Goal: Complete application form

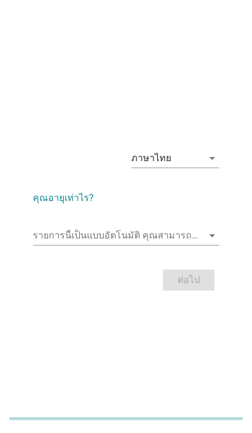
click at [218, 167] on div "ภาษาไทย arrow_drop_down" at bounding box center [175, 158] width 88 height 19
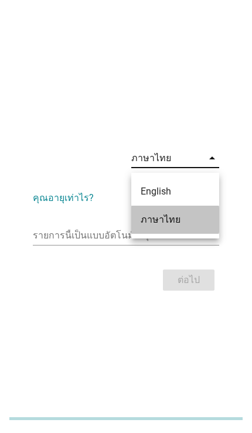
click at [184, 226] on div "ภาษาไทย" at bounding box center [175, 220] width 69 height 14
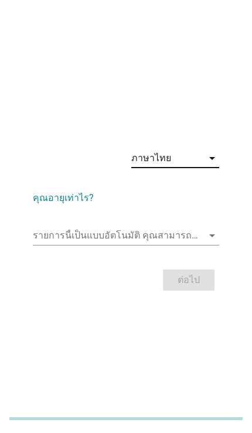
click at [213, 242] on icon "arrow_drop_down" at bounding box center [212, 235] width 14 height 14
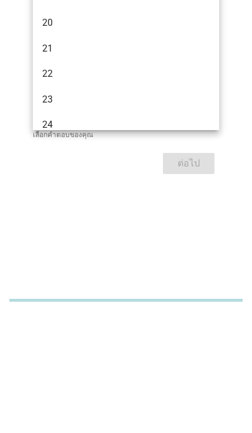
click at [56, 227] on div "ภาษาไทย arrow_drop_down คุณอายุเท่าไร? รายการนี้เป็นแบบอัตโนมัติ [PERSON_NAME]พ…" at bounding box center [126, 216] width 252 height 433
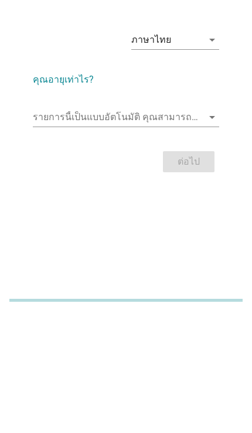
scroll to position [77, 0]
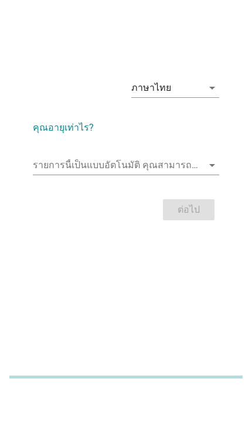
click at [43, 197] on input "รายการนี้เป็นแบบอัตโนมัติ คุณสามารถพิมพ์ลงในรายการนี้" at bounding box center [118, 206] width 170 height 19
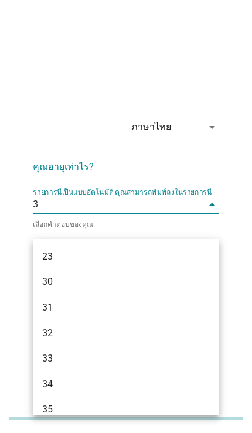
type input "31"
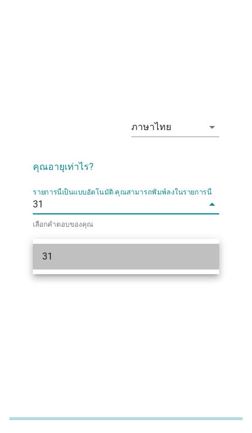
click at [59, 249] on div "31" at bounding box center [118, 256] width 153 height 14
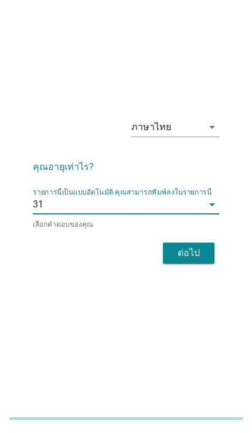
click at [202, 246] on div "ต่อไป" at bounding box center [188, 253] width 33 height 14
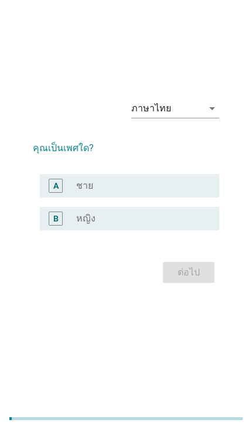
scroll to position [0, 0]
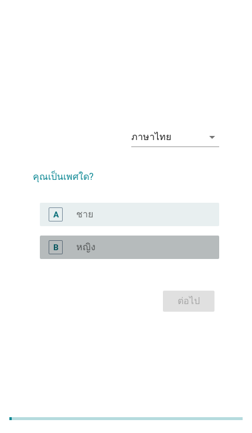
click at [59, 254] on div "B" at bounding box center [56, 247] width 14 height 14
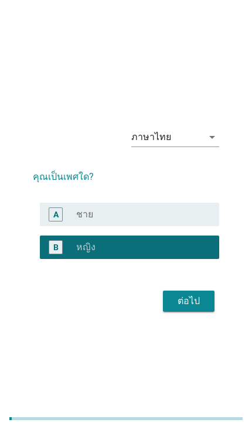
click at [200, 308] on div "ต่อไป" at bounding box center [188, 301] width 33 height 14
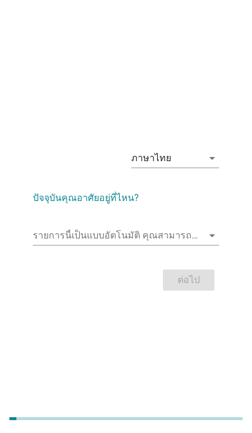
click at [55, 245] on input "รายการนี้เป็นแบบอัตโนมัติ คุณสามารถพิมพ์ลงในรายการนี้" at bounding box center [118, 235] width 170 height 19
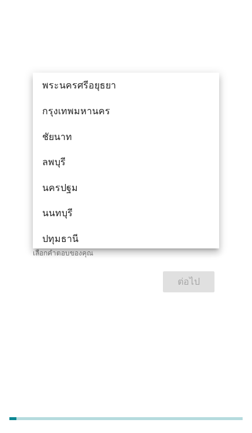
scroll to position [959, 0]
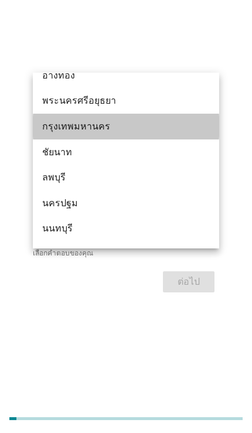
click at [49, 129] on div "กรุงเทพมหานคร" at bounding box center [118, 126] width 153 height 14
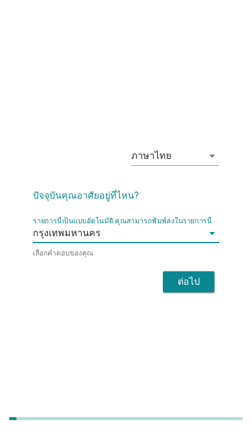
click at [203, 289] on div "ต่อไป" at bounding box center [188, 282] width 33 height 14
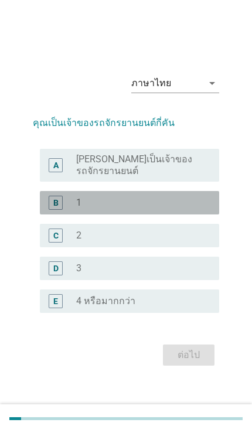
click at [67, 210] on div "B" at bounding box center [62, 203] width 27 height 14
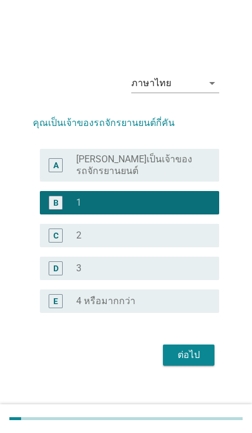
click at [191, 362] on div "ต่อไป" at bounding box center [188, 355] width 33 height 14
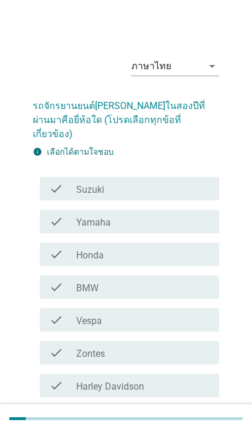
click at [63, 247] on div "check" at bounding box center [62, 254] width 27 height 14
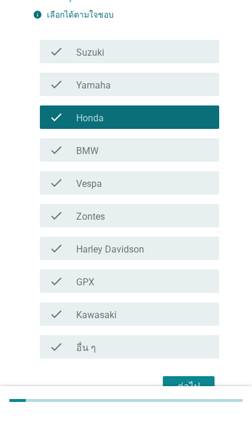
scroll to position [118, 0]
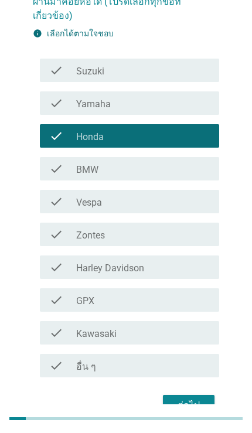
click at [195, 398] on div "ต่อไป" at bounding box center [188, 405] width 33 height 14
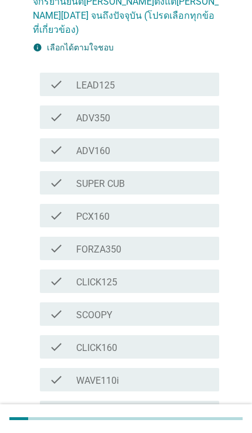
scroll to position [0, 0]
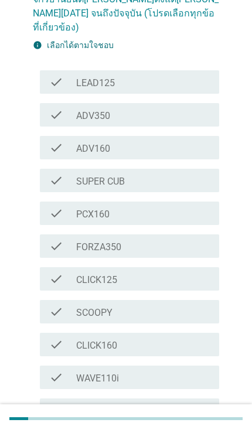
click at [193, 304] on div "check_box_outline_blank SCOOPY" at bounding box center [143, 311] width 134 height 14
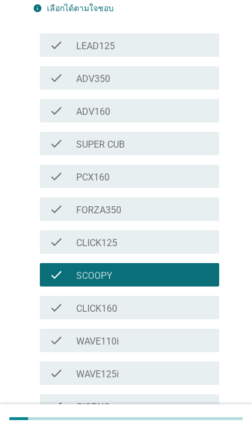
scroll to position [231, 0]
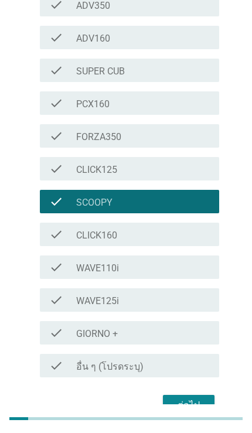
click at [192, 398] on div "ต่อไป" at bounding box center [188, 405] width 33 height 14
